Goal: Information Seeking & Learning: Learn about a topic

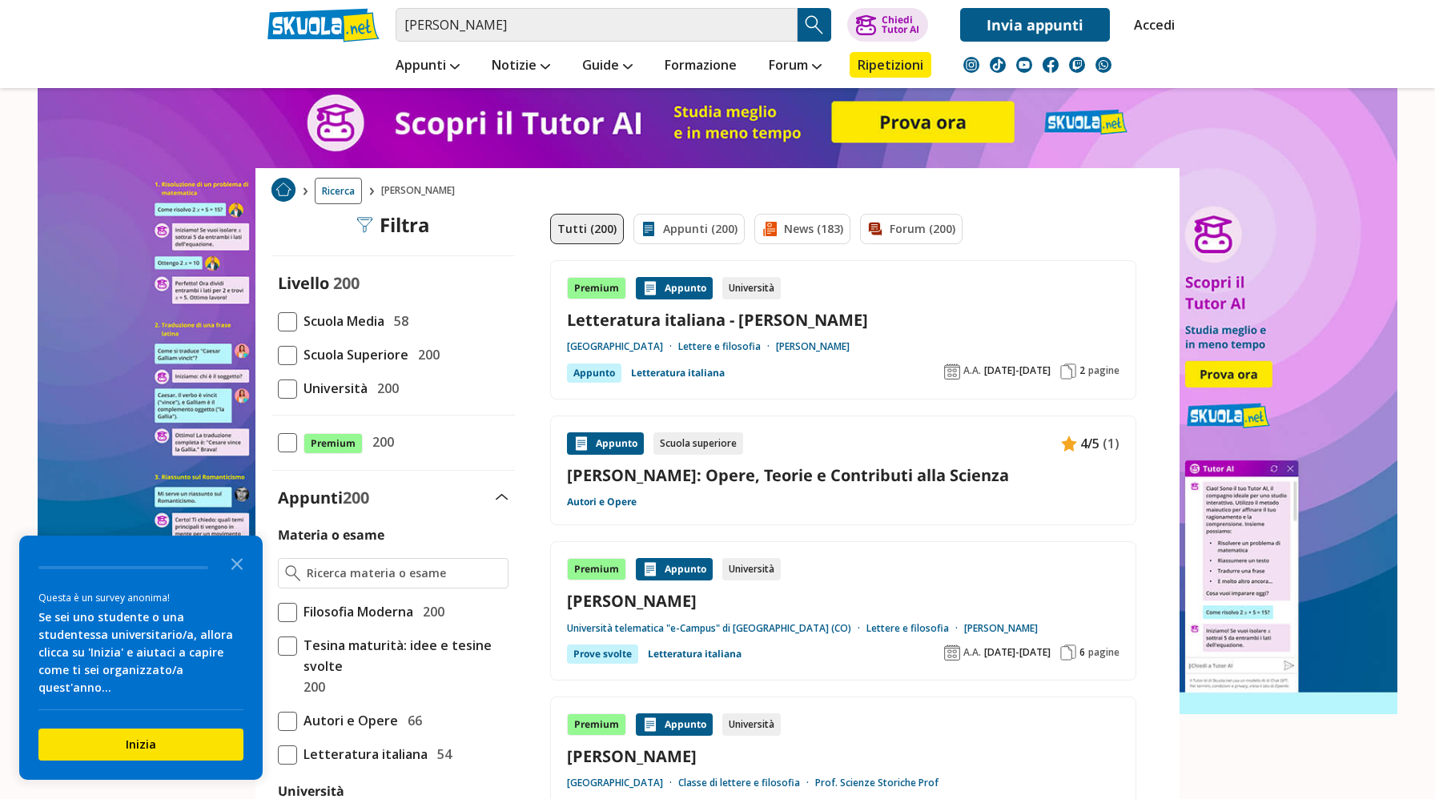
click at [276, 357] on div "Livello 200 Scuola Media 58 Scuola Superiore 200 Università 200" at bounding box center [392, 335] width 243 height 126
click at [291, 359] on span at bounding box center [287, 355] width 19 height 19
click at [278, 355] on input "Scuola Superiore 200" at bounding box center [278, 355] width 0 height 0
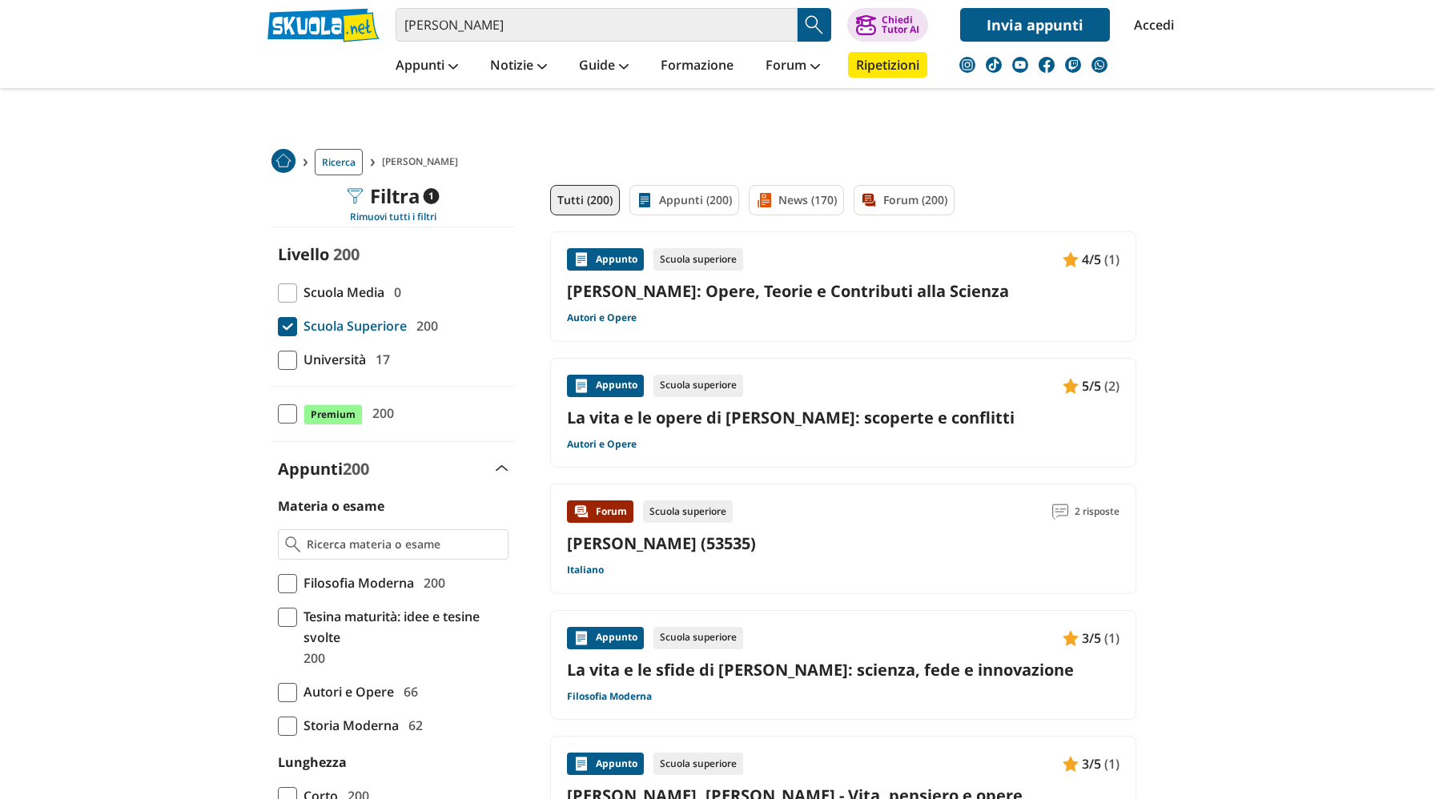
scroll to position [32, 0]
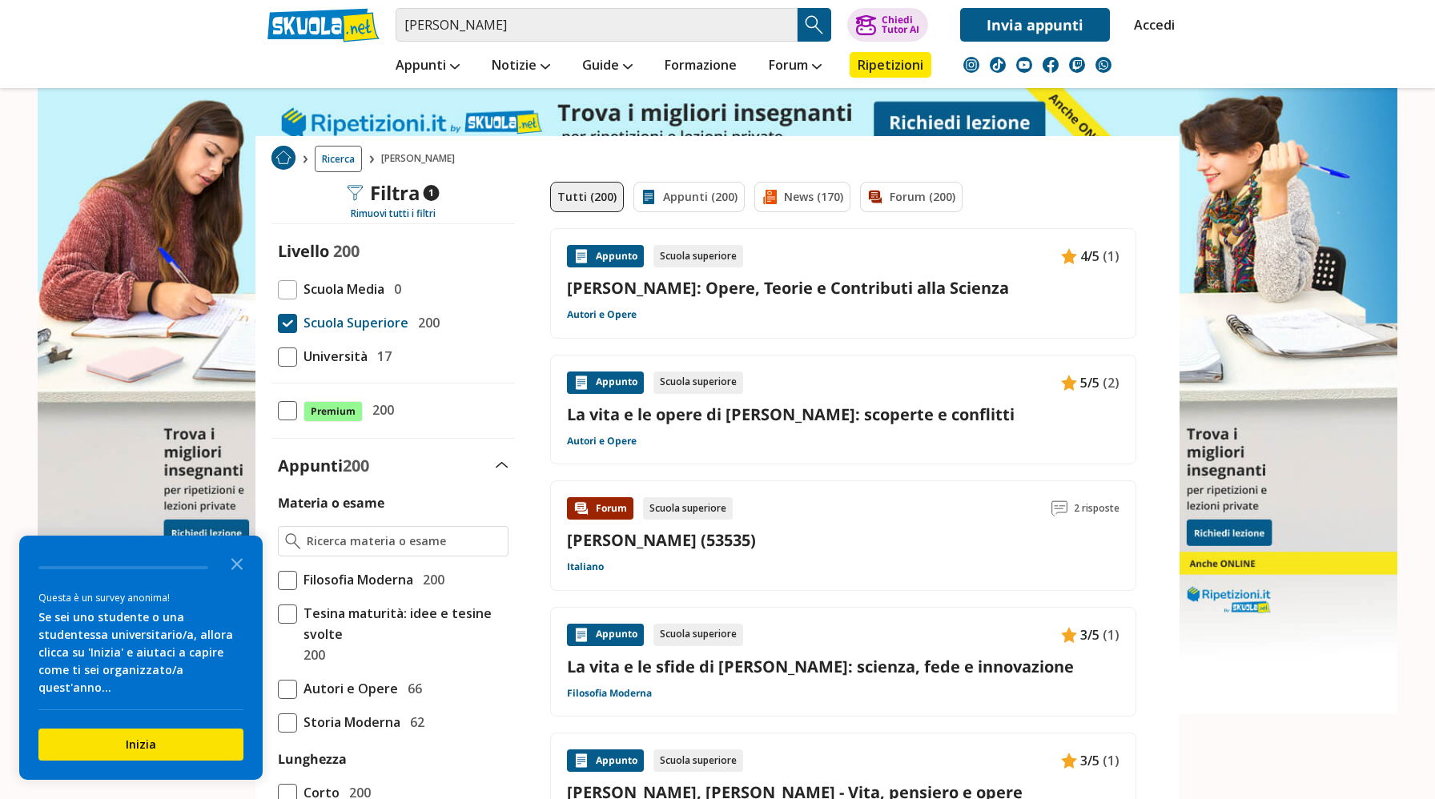
click at [919, 410] on link "La vita e le opere di [PERSON_NAME]: scoperte e conflitti" at bounding box center [843, 415] width 553 height 22
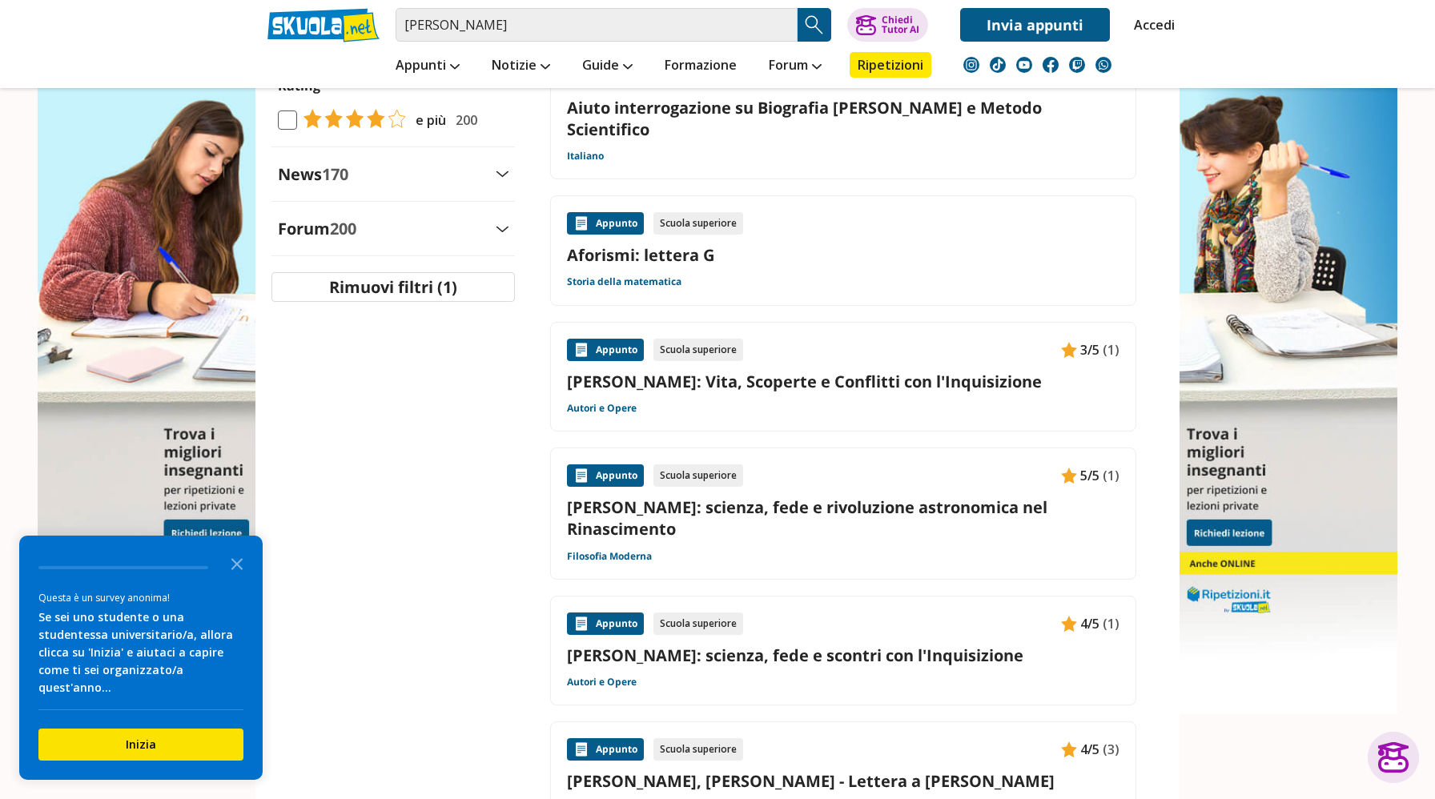
scroll to position [833, 0]
